Goal: Transaction & Acquisition: Purchase product/service

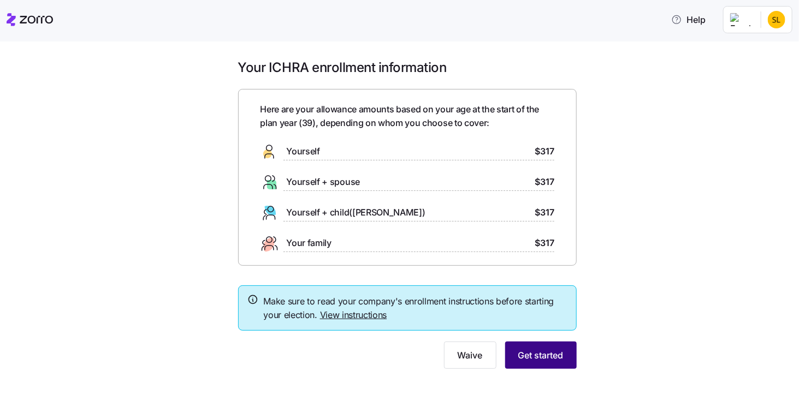
click at [527, 353] on span "Get started" at bounding box center [540, 355] width 45 height 13
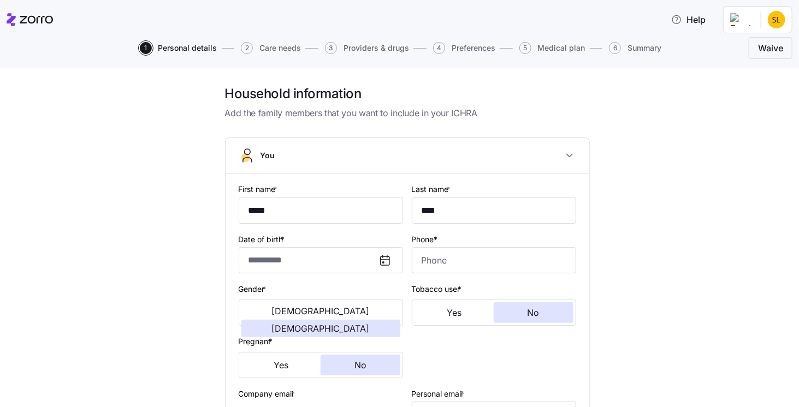
type input "**********"
type input "[PHONE_NUMBER]"
type input "[DEMOGRAPHIC_DATA] citizen"
type input "Single"
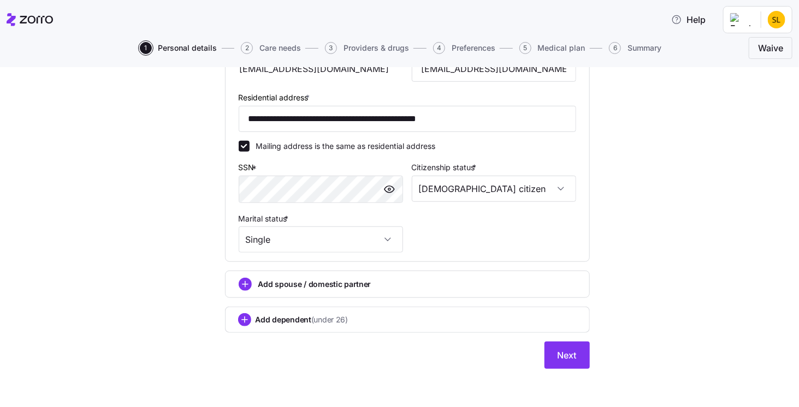
scroll to position [347, 0]
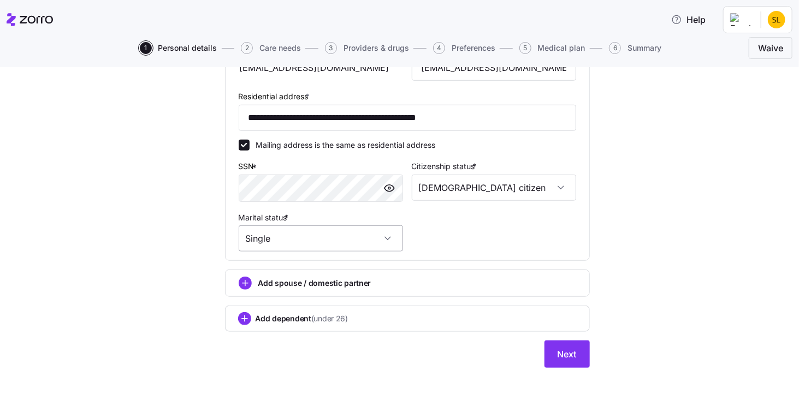
click at [372, 241] on input "Single" at bounding box center [321, 239] width 164 height 26
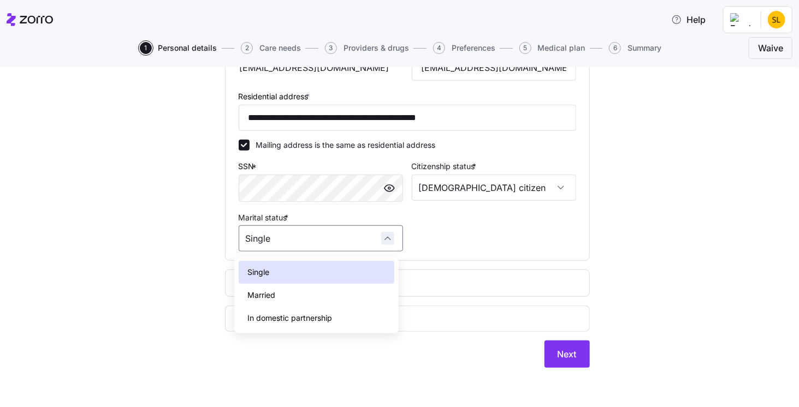
click at [381, 241] on div "Single" at bounding box center [321, 239] width 164 height 26
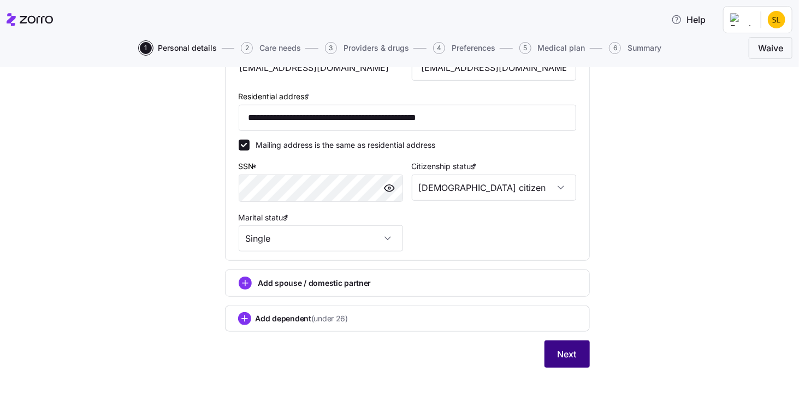
click at [560, 357] on span "Next" at bounding box center [566, 354] width 19 height 13
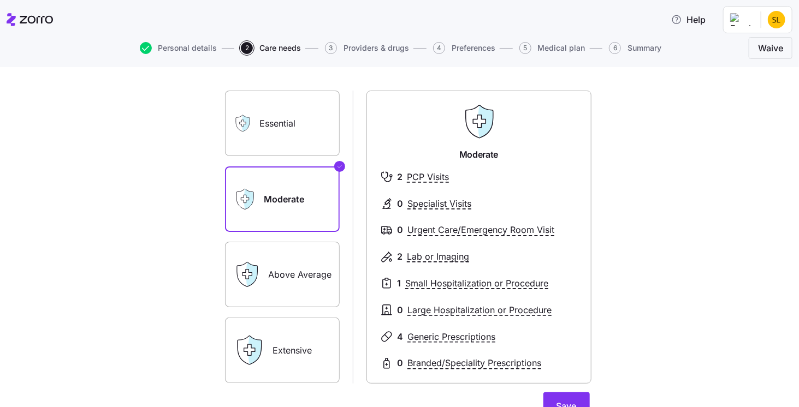
scroll to position [55, 0]
click at [289, 132] on label "Essential" at bounding box center [282, 123] width 115 height 66
click at [0, 0] on input "Essential" at bounding box center [0, 0] width 0 height 0
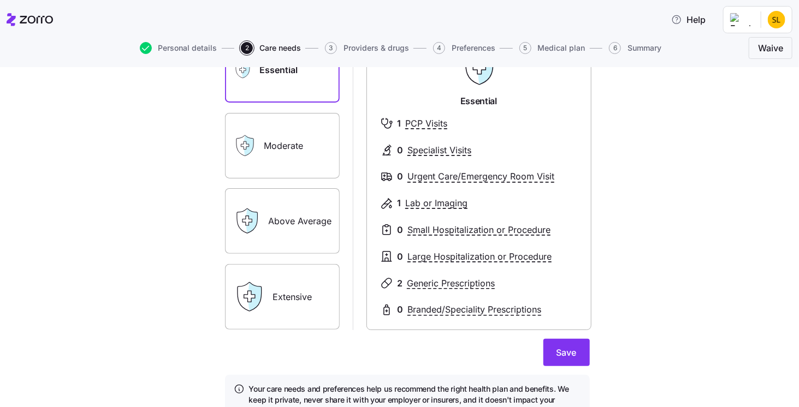
scroll to position [109, 0]
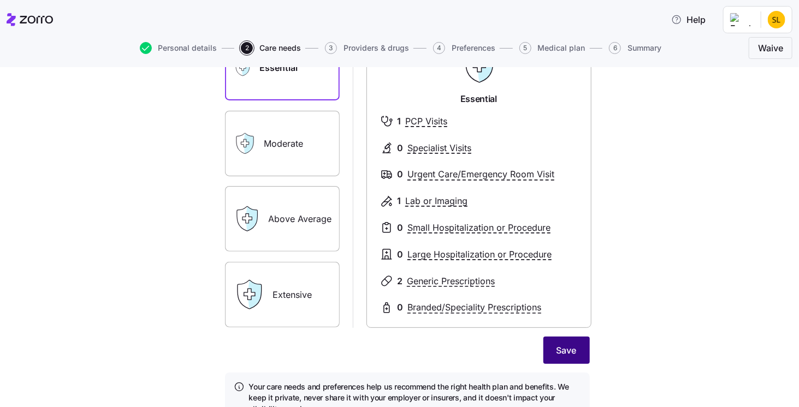
click at [557, 349] on span "Save" at bounding box center [566, 350] width 20 height 13
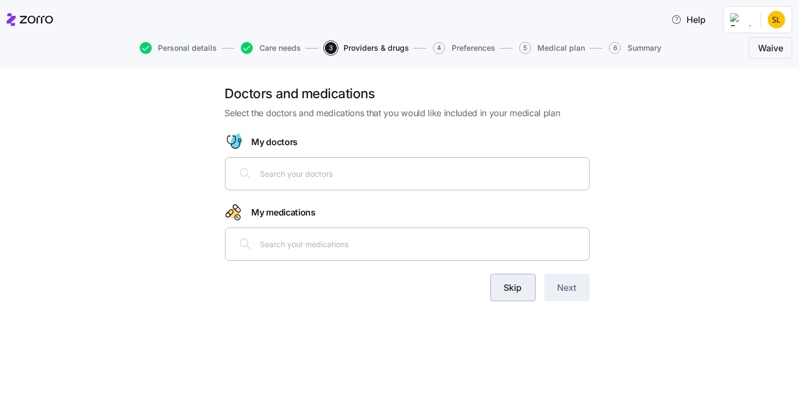
click at [528, 289] on button "Skip" at bounding box center [512, 287] width 45 height 27
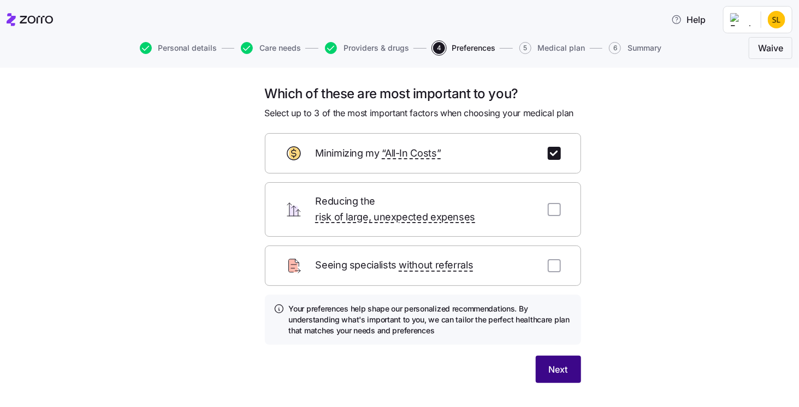
click at [549, 363] on span "Next" at bounding box center [558, 369] width 19 height 13
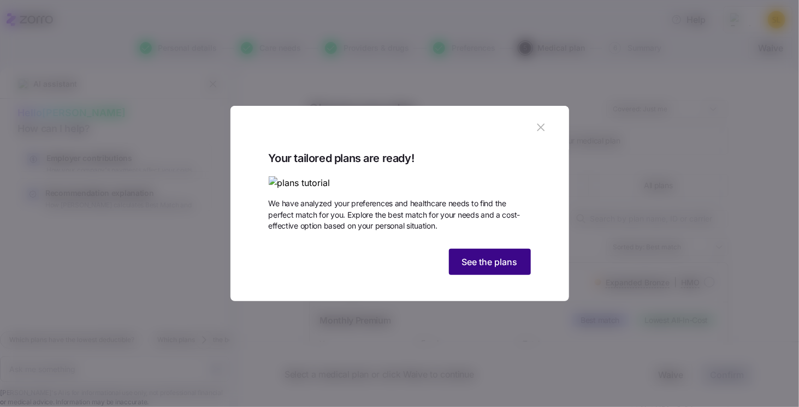
click at [498, 269] on span "See the plans" at bounding box center [490, 262] width 56 height 13
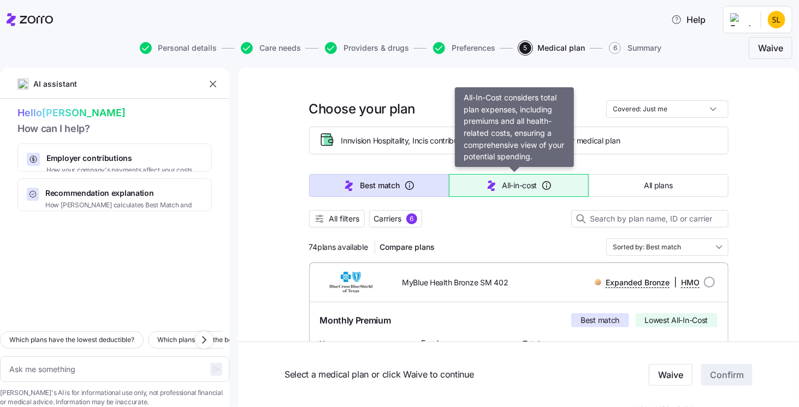
click at [496, 184] on button "All-in-cost" at bounding box center [519, 185] width 140 height 23
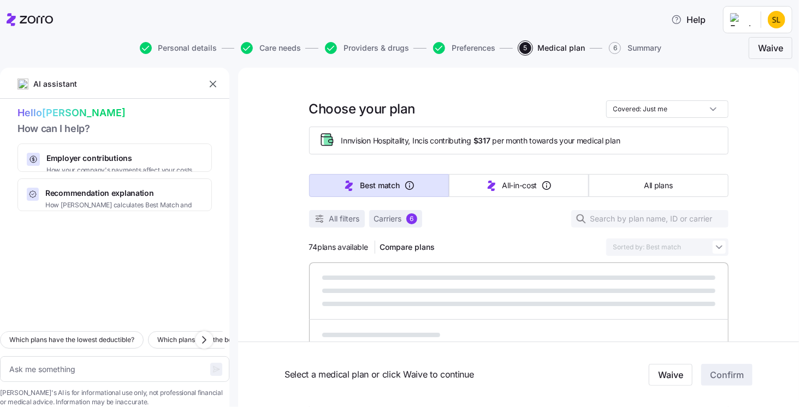
type textarea "x"
type input "Sorted by: All-in-cost"
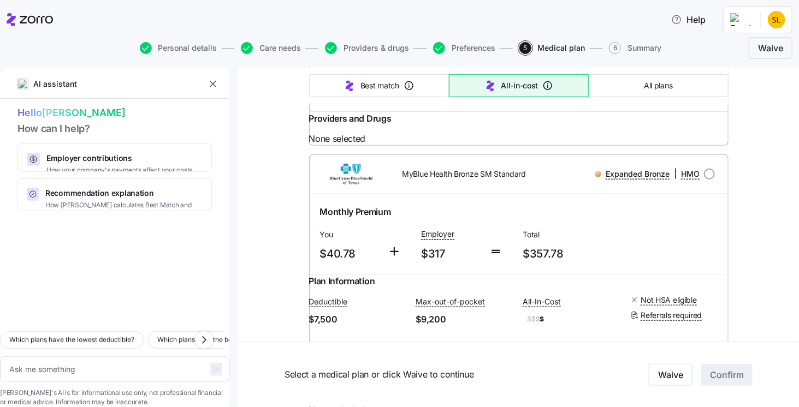
scroll to position [382, 0]
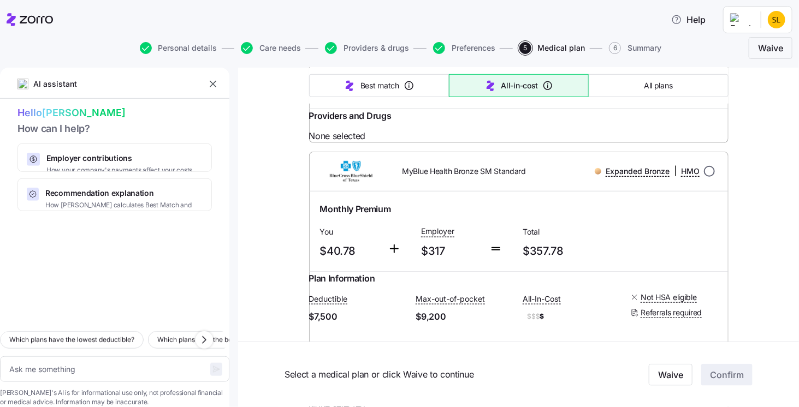
click at [706, 177] on input "radio" at bounding box center [709, 171] width 11 height 11
radio input "true"
type textarea "x"
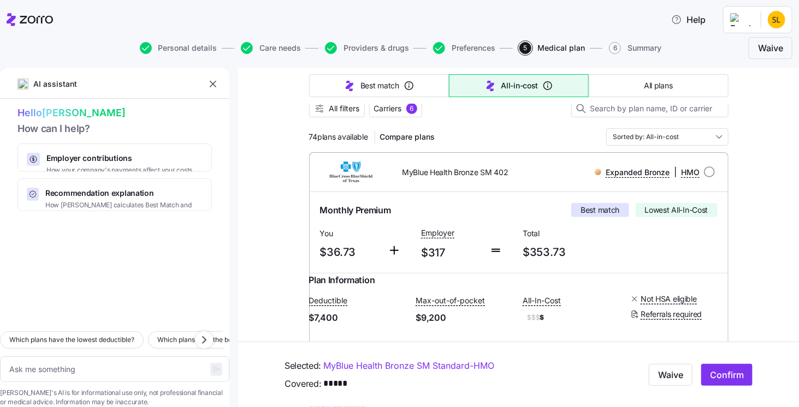
scroll to position [109, 0]
click at [710, 171] on input "radio" at bounding box center [709, 173] width 11 height 11
radio input "true"
type textarea "x"
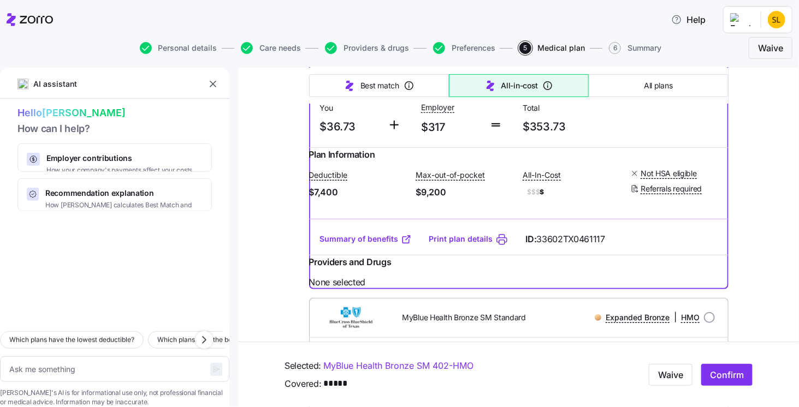
scroll to position [273, 0]
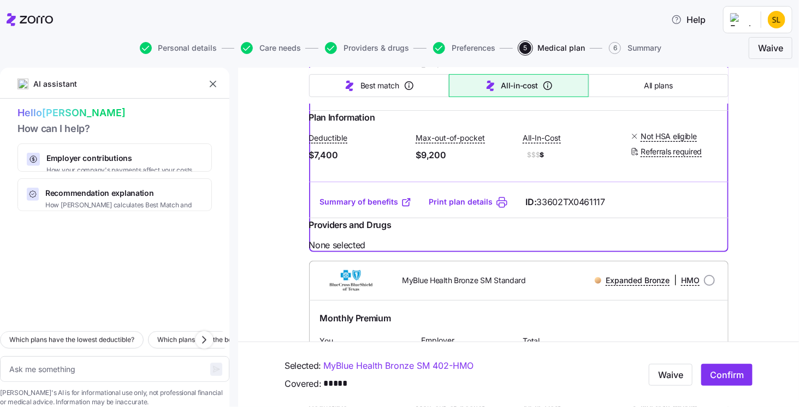
click at [358, 207] on link "Summary of benefits" at bounding box center [366, 202] width 92 height 11
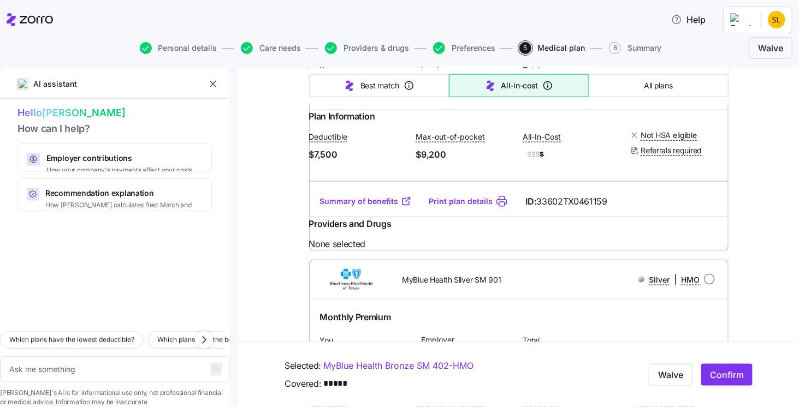
scroll to position [546, 0]
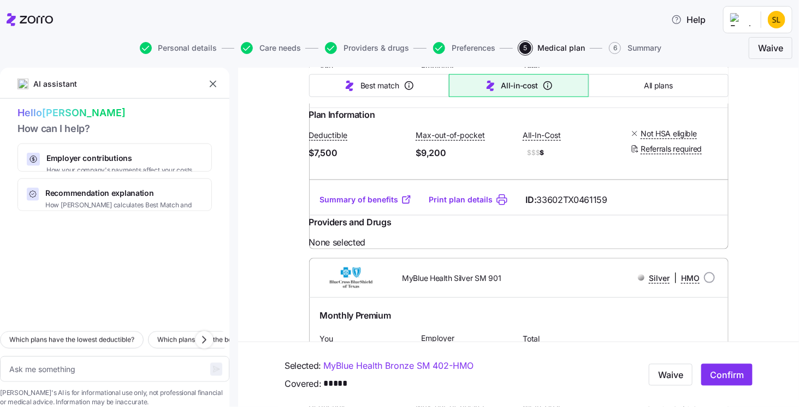
click at [375, 205] on link "Summary of benefits" at bounding box center [366, 199] width 92 height 11
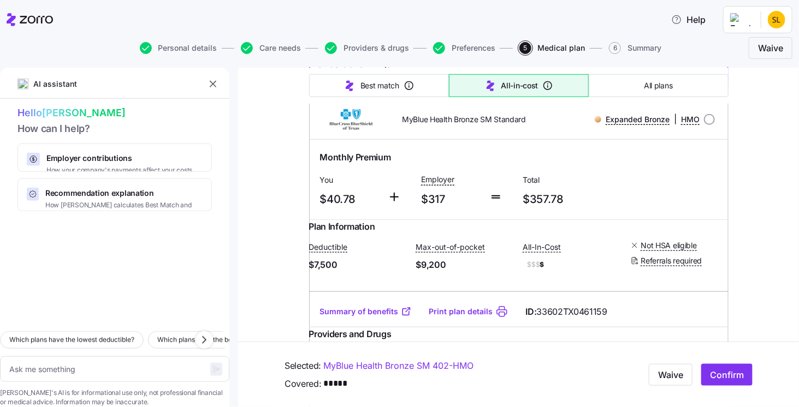
scroll to position [437, 0]
